Goal: Information Seeking & Learning: Understand process/instructions

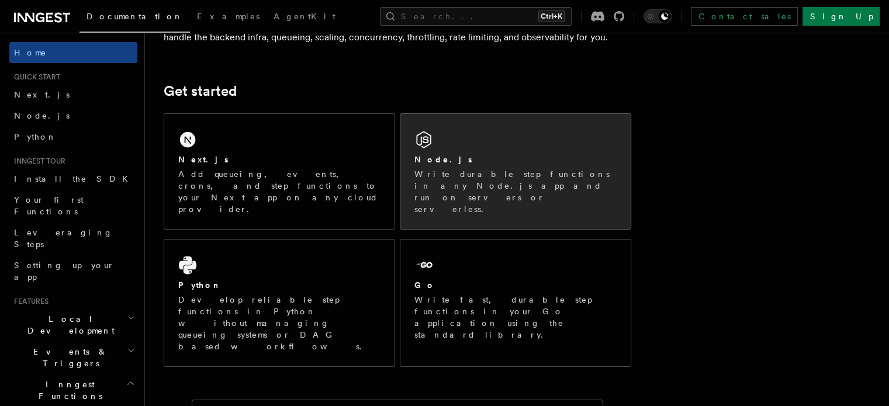
click at [465, 163] on div "Node.js" at bounding box center [515, 160] width 202 height 12
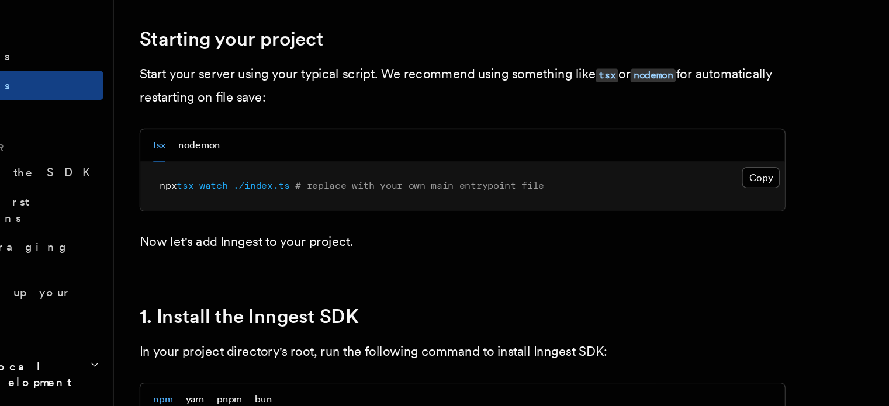
scroll to position [532, 0]
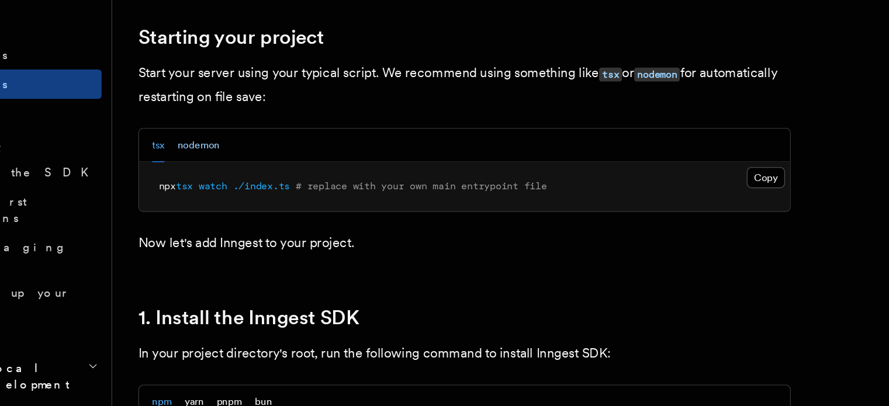
click at [209, 160] on button "nodemon" at bounding box center [207, 159] width 30 height 24
click at [182, 161] on button "tsx" at bounding box center [178, 159] width 9 height 24
click at [207, 162] on button "nodemon" at bounding box center [207, 159] width 30 height 24
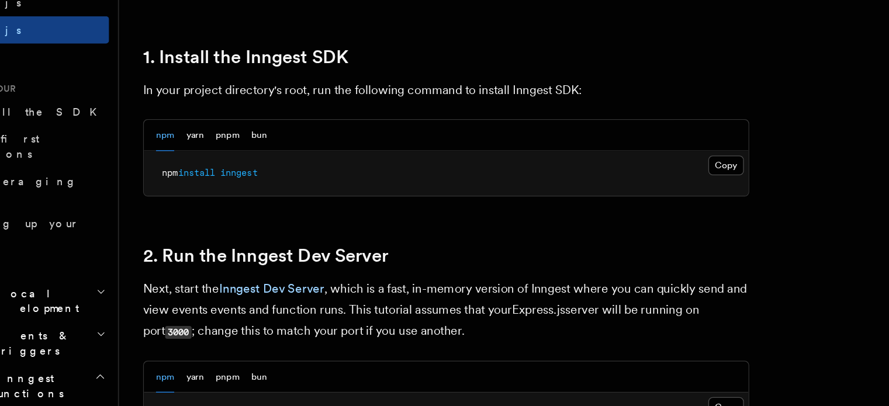
scroll to position [679, 0]
click at [608, 218] on button "Copy Copied" at bounding box center [613, 219] width 27 height 15
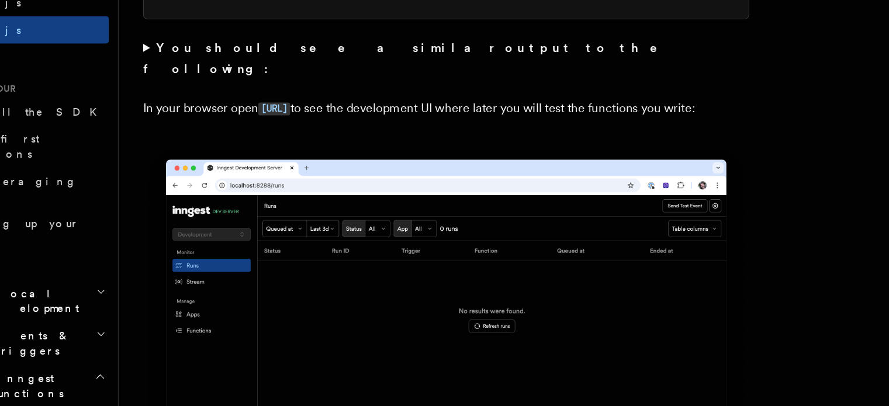
scroll to position [1002, 0]
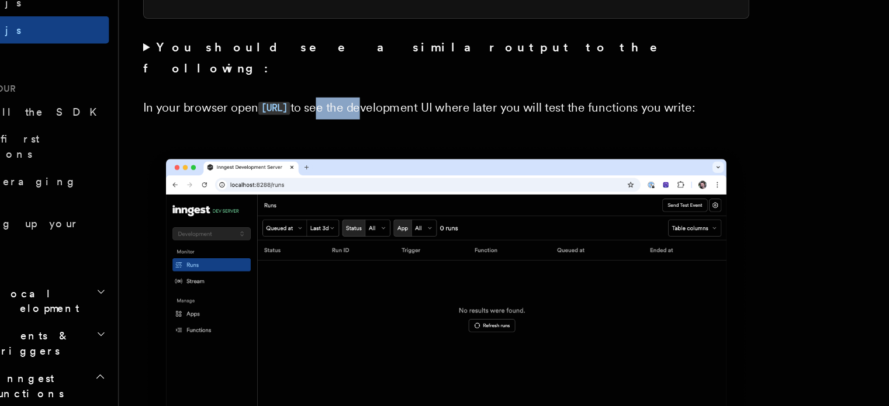
drag, startPoint x: 364, startPoint y: 160, endPoint x: 402, endPoint y: 160, distance: 38.6
click at [402, 168] on p "In your browser open [URL] to see the development UI where later you will test …" at bounding box center [398, 176] width 468 height 17
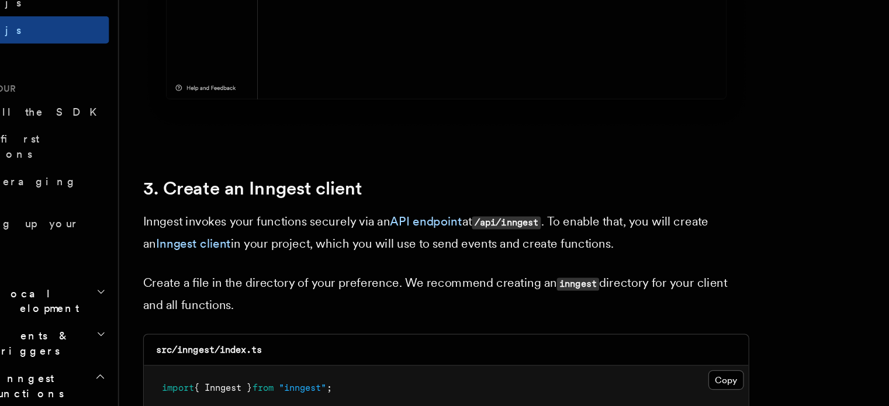
scroll to position [1308, 0]
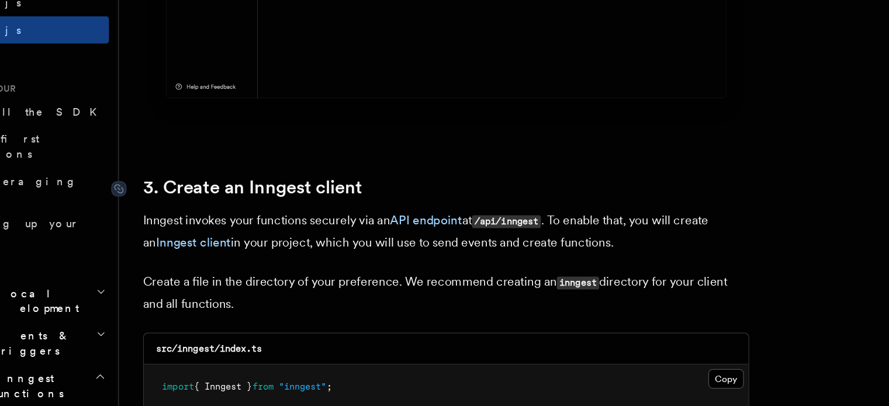
click at [261, 229] on link "3. Create an Inngest client" at bounding box center [248, 237] width 169 height 16
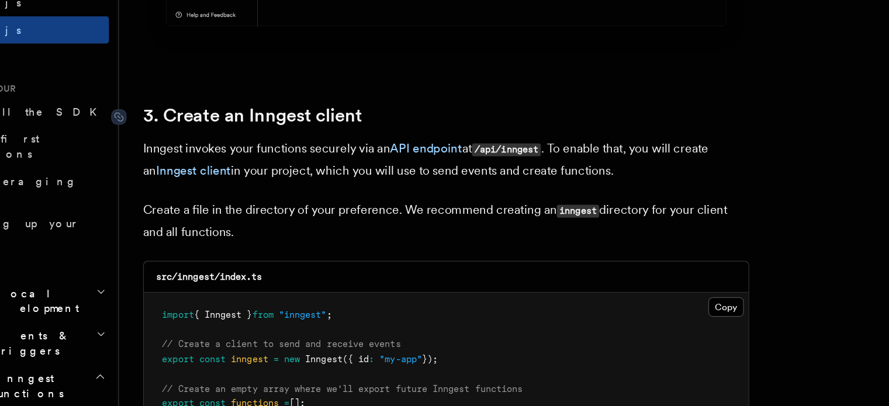
scroll to position [1388, 0]
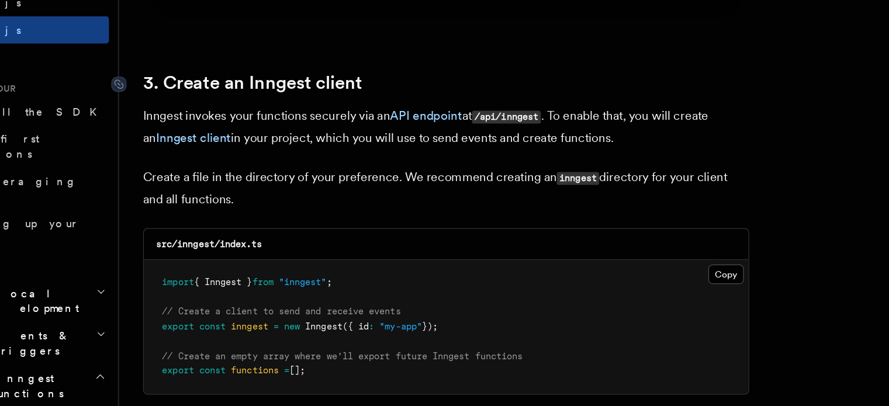
drag, startPoint x: 261, startPoint y: 228, endPoint x: 292, endPoint y: 234, distance: 31.5
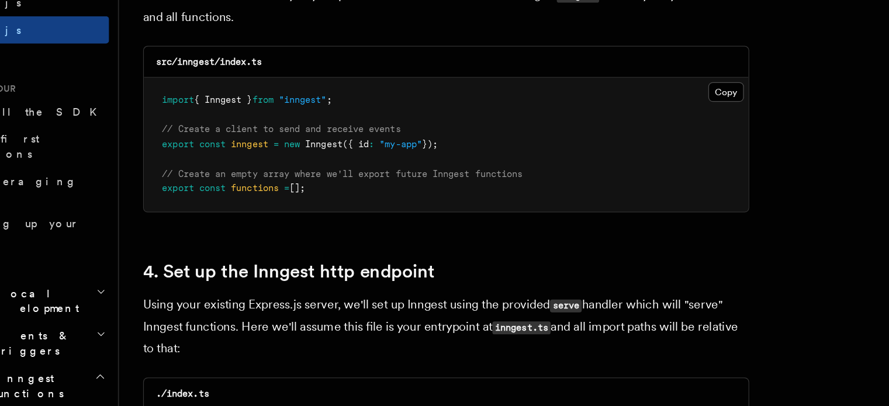
scroll to position [1530, 0]
drag, startPoint x: 279, startPoint y: 192, endPoint x: 305, endPoint y: 191, distance: 25.7
click at [305, 191] on span "// Create a client to send and receive events" at bounding box center [270, 192] width 184 height 8
click at [308, 299] on link "4. Set up the Inngest http endpoint" at bounding box center [276, 301] width 225 height 16
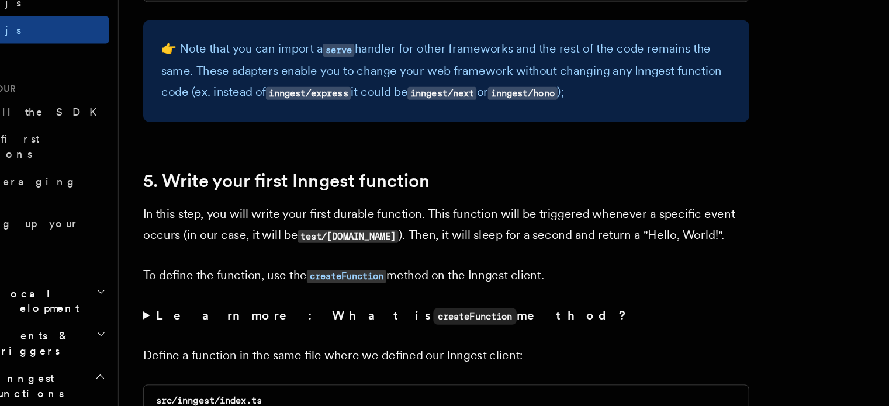
scroll to position [2016, 0]
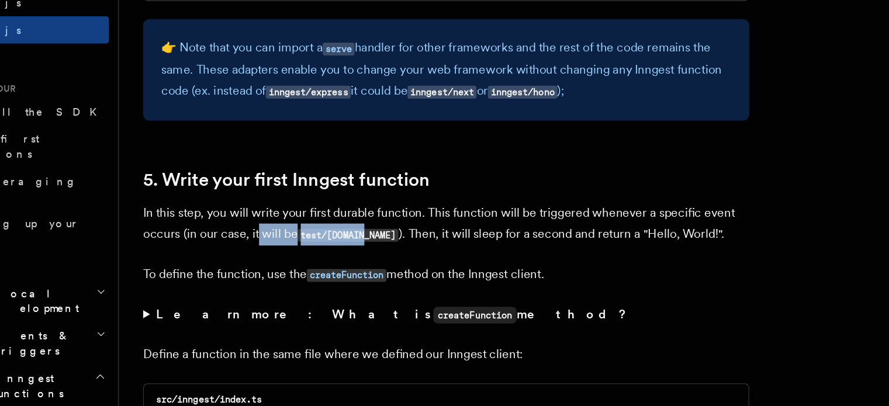
drag, startPoint x: 252, startPoint y: 272, endPoint x: 337, endPoint y: 272, distance: 85.3
click at [337, 272] on p "In this step, you will write your first durable function. This function will be…" at bounding box center [398, 265] width 468 height 33
click at [337, 272] on code "test/[DOMAIN_NAME]" at bounding box center [322, 274] width 78 height 10
click at [392, 278] on p "In this step, you will write your first durable function. This function will be…" at bounding box center [398, 265] width 468 height 33
click at [396, 278] on p "In this step, you will write your first durable function. This function will be…" at bounding box center [398, 265] width 468 height 33
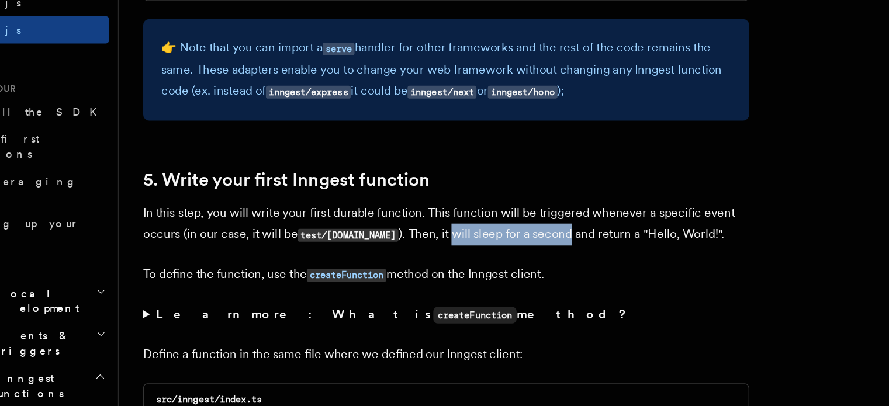
drag, startPoint x: 396, startPoint y: 278, endPoint x: 457, endPoint y: 278, distance: 60.8
click at [457, 278] on p "In this step, you will write your first durable function. This function will be…" at bounding box center [398, 265] width 468 height 33
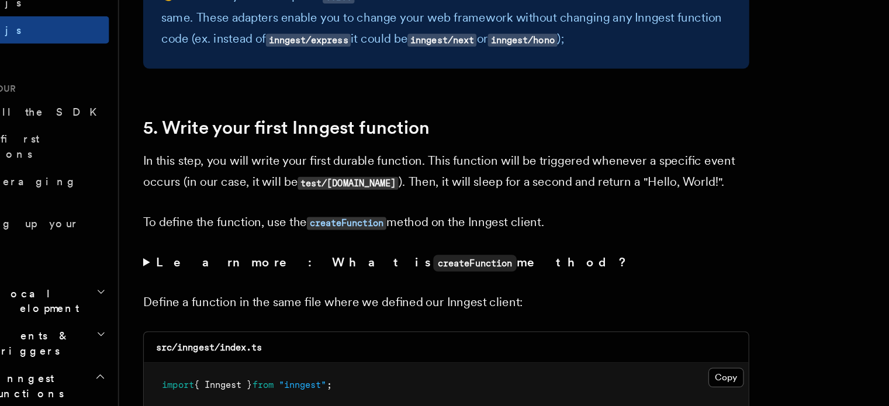
scroll to position [2072, 0]
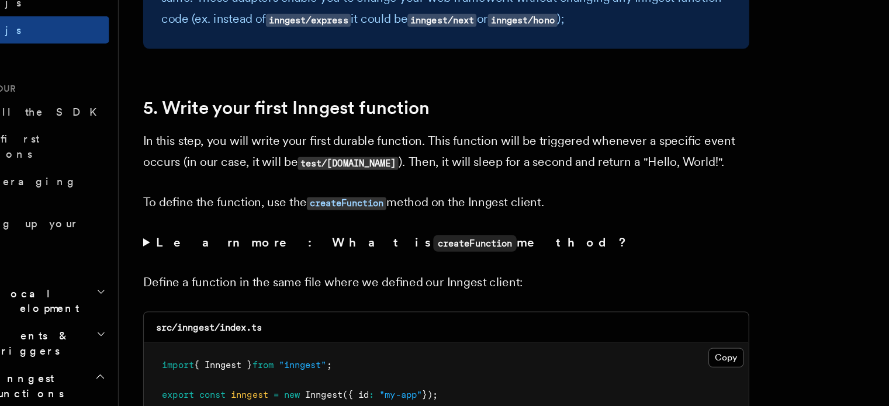
click at [276, 251] on p "To define the function, use the createFunction method on the Inngest client." at bounding box center [398, 249] width 468 height 17
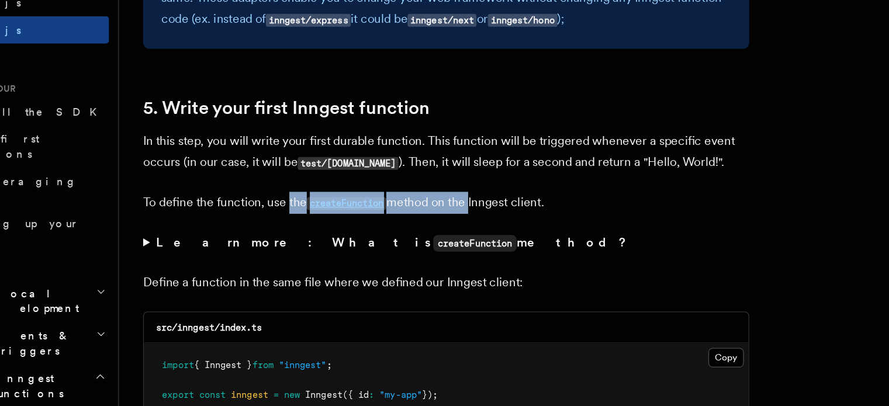
drag, startPoint x: 276, startPoint y: 251, endPoint x: 413, endPoint y: 248, distance: 136.2
click at [413, 248] on p "To define the function, use the createFunction method on the Inngest client." at bounding box center [398, 249] width 468 height 17
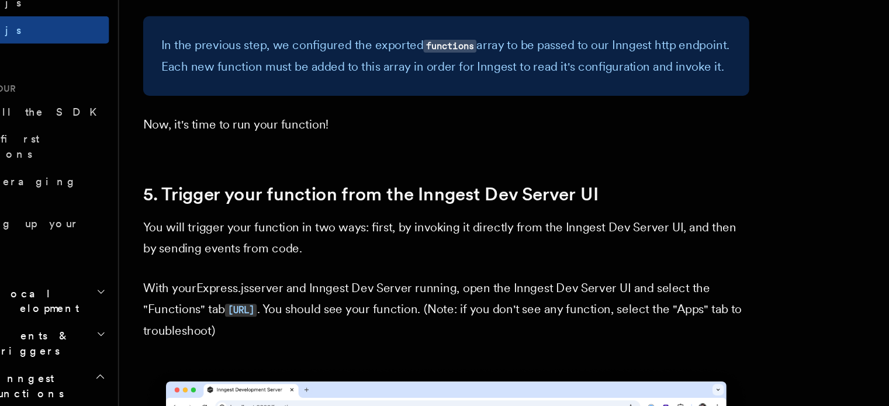
scroll to position [2573, 0]
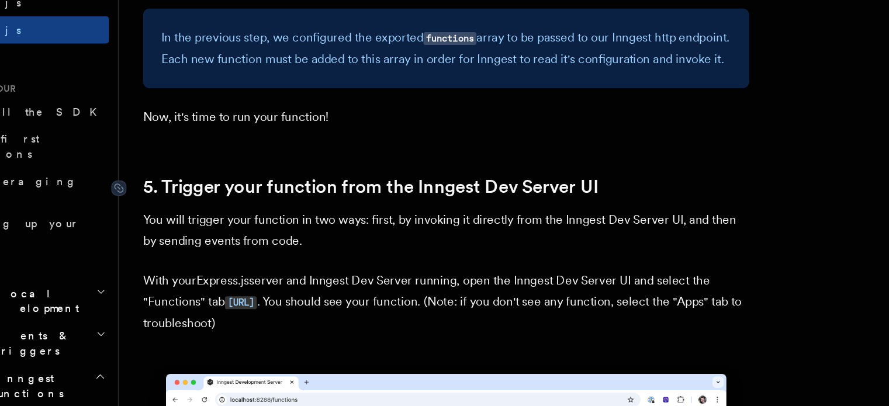
click at [337, 245] on link "5. Trigger your function from the Inngest Dev Server UI" at bounding box center [339, 237] width 351 height 16
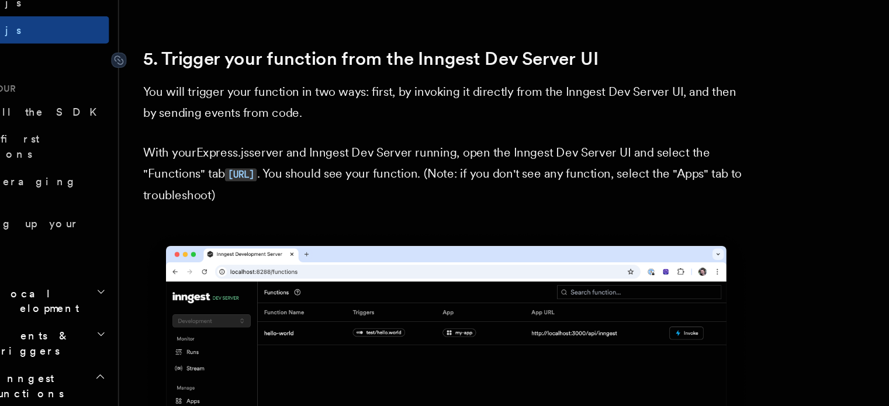
drag, startPoint x: 337, startPoint y: 250, endPoint x: 365, endPoint y: 255, distance: 27.9
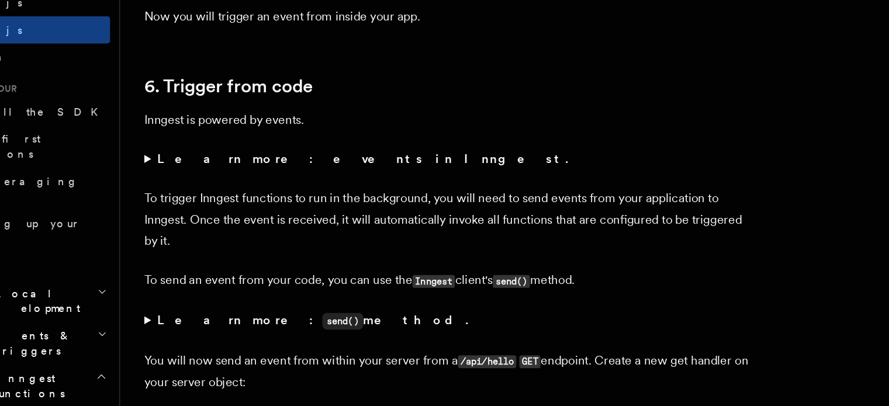
scroll to position [5861, 0]
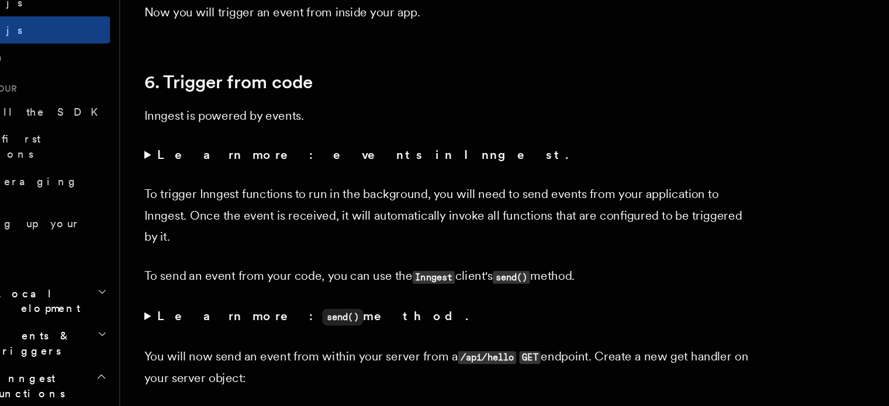
click at [193, 190] on p "Inngest is powered by events." at bounding box center [398, 182] width 468 height 16
drag, startPoint x: 193, startPoint y: 201, endPoint x: 334, endPoint y: 196, distance: 141.6
click at [334, 190] on p "Inngest is powered by events." at bounding box center [398, 182] width 468 height 16
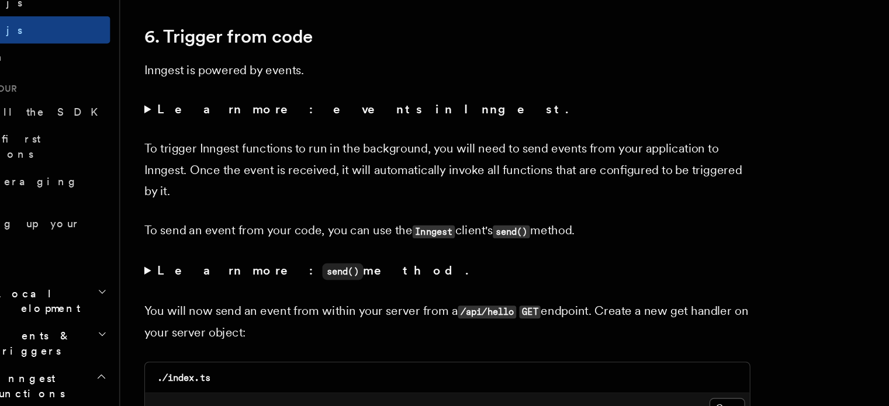
scroll to position [5897, 0]
click at [170, 185] on summary "Learn more: events in Inngest." at bounding box center [398, 176] width 468 height 16
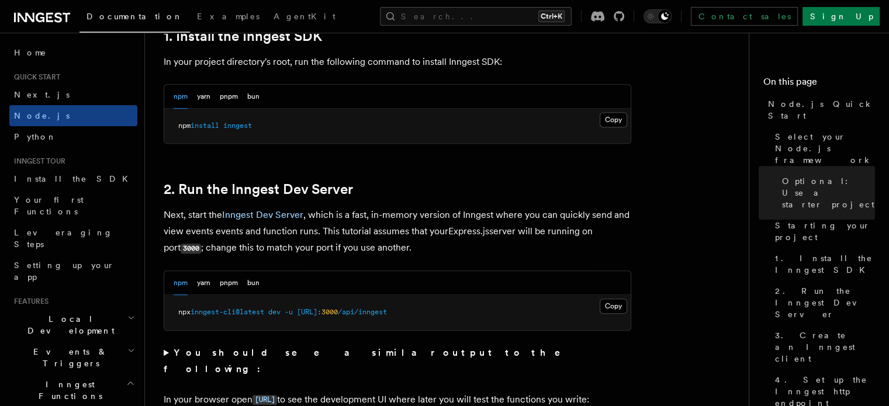
scroll to position [781, 0]
